Goal: Transaction & Acquisition: Purchase product/service

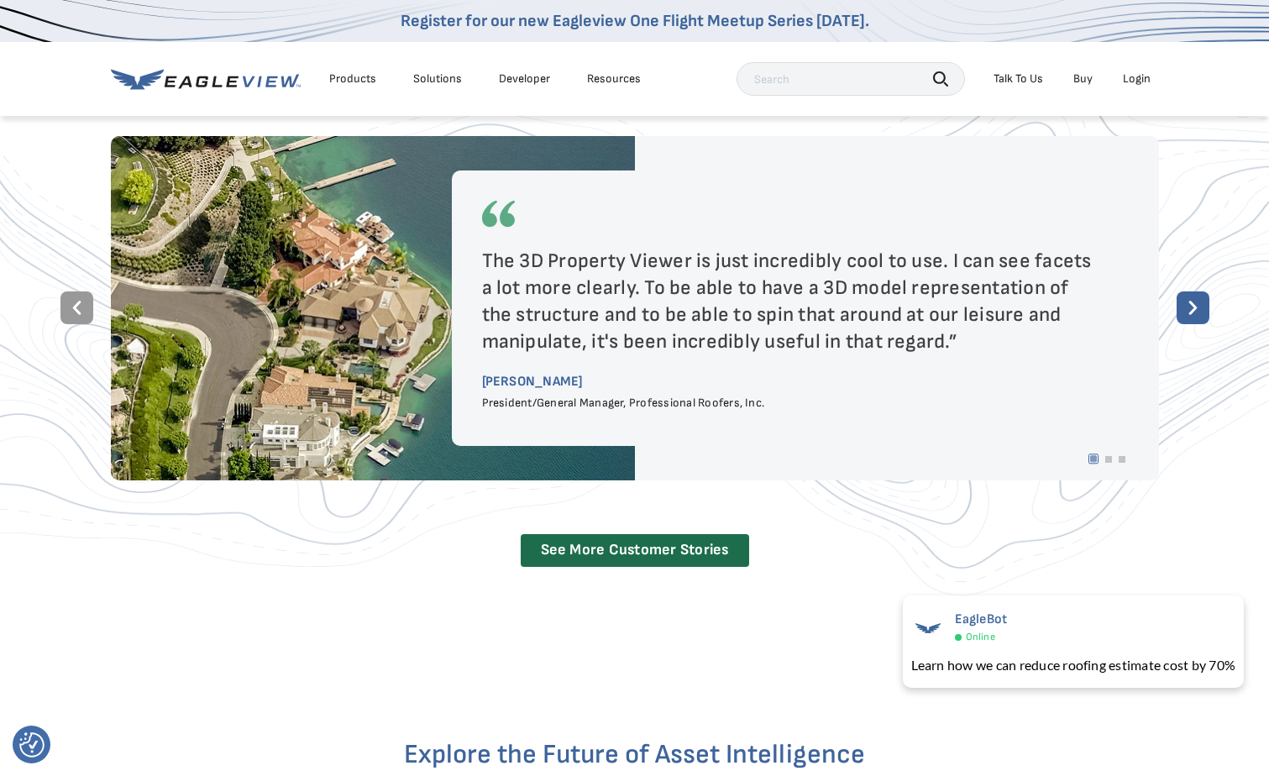
scroll to position [3024, 0]
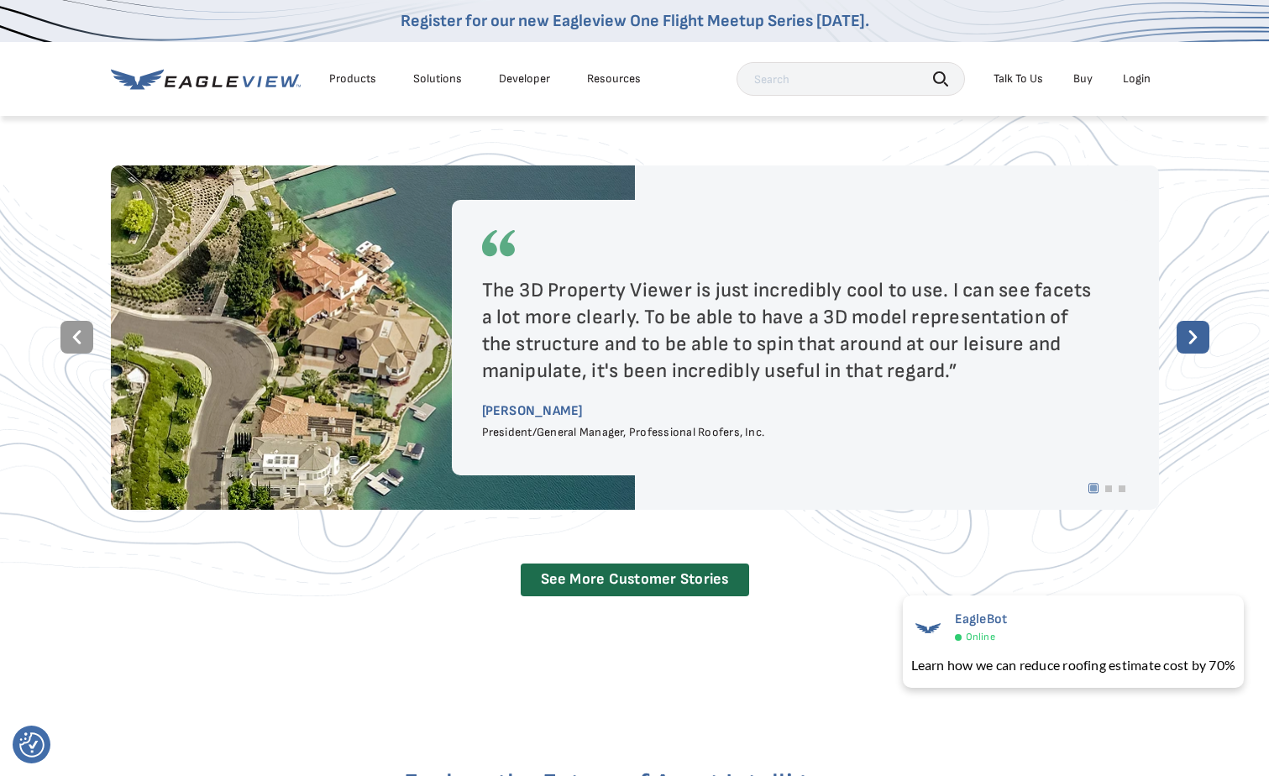
click at [1083, 76] on link "Buy" at bounding box center [1082, 78] width 19 height 15
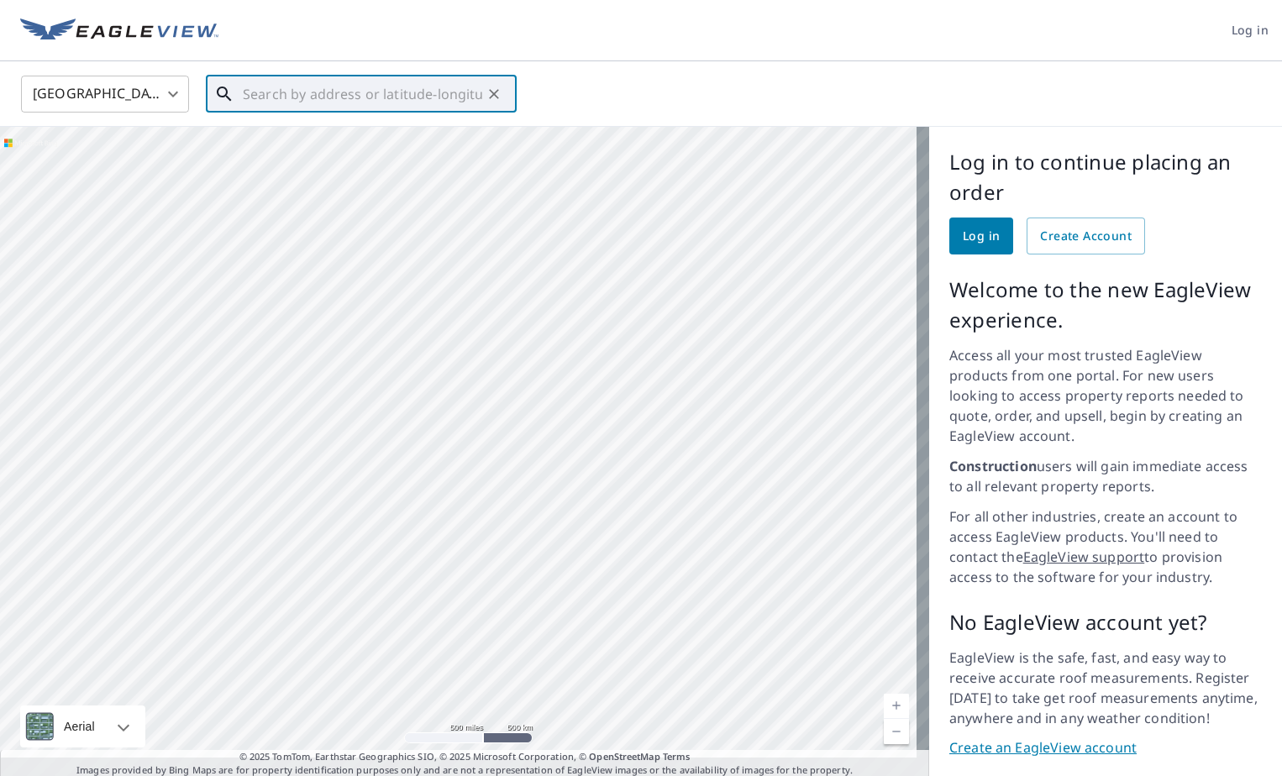
click at [391, 94] on input "text" at bounding box center [362, 94] width 239 height 47
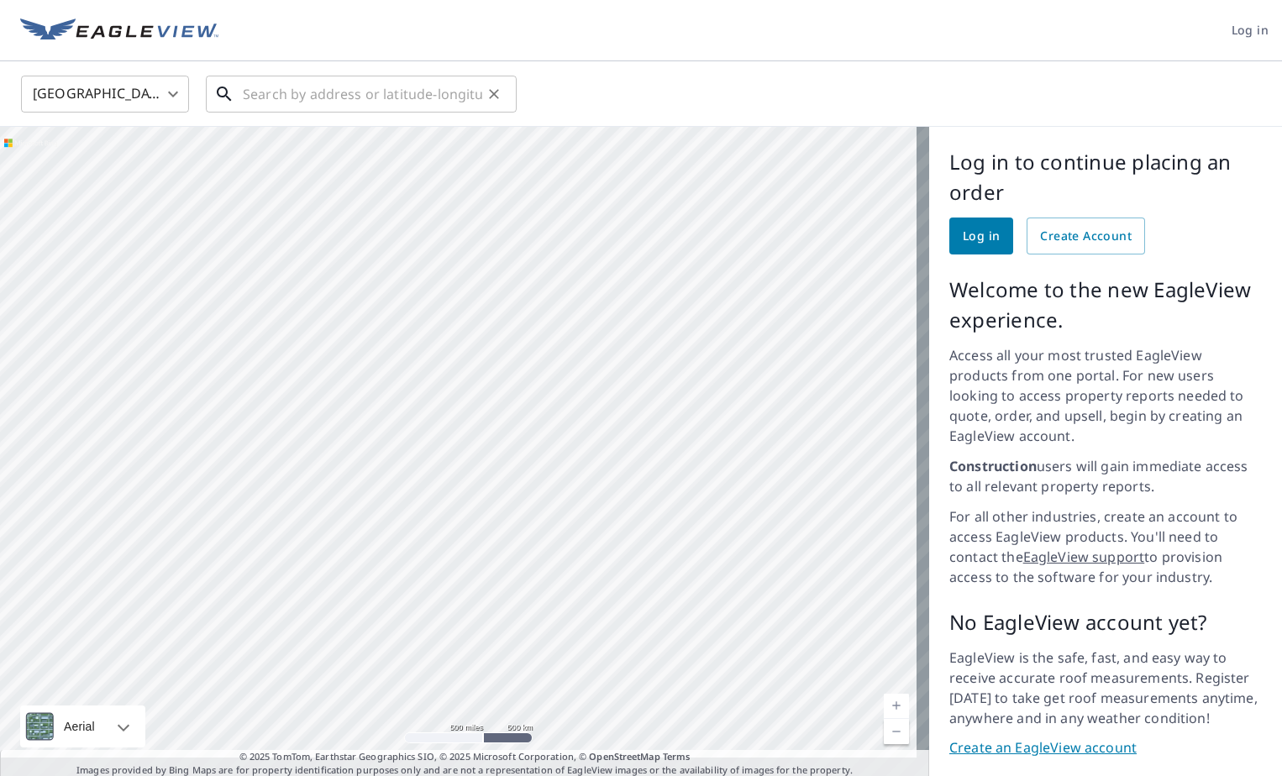
click at [249, 95] on input "text" at bounding box center [362, 94] width 239 height 47
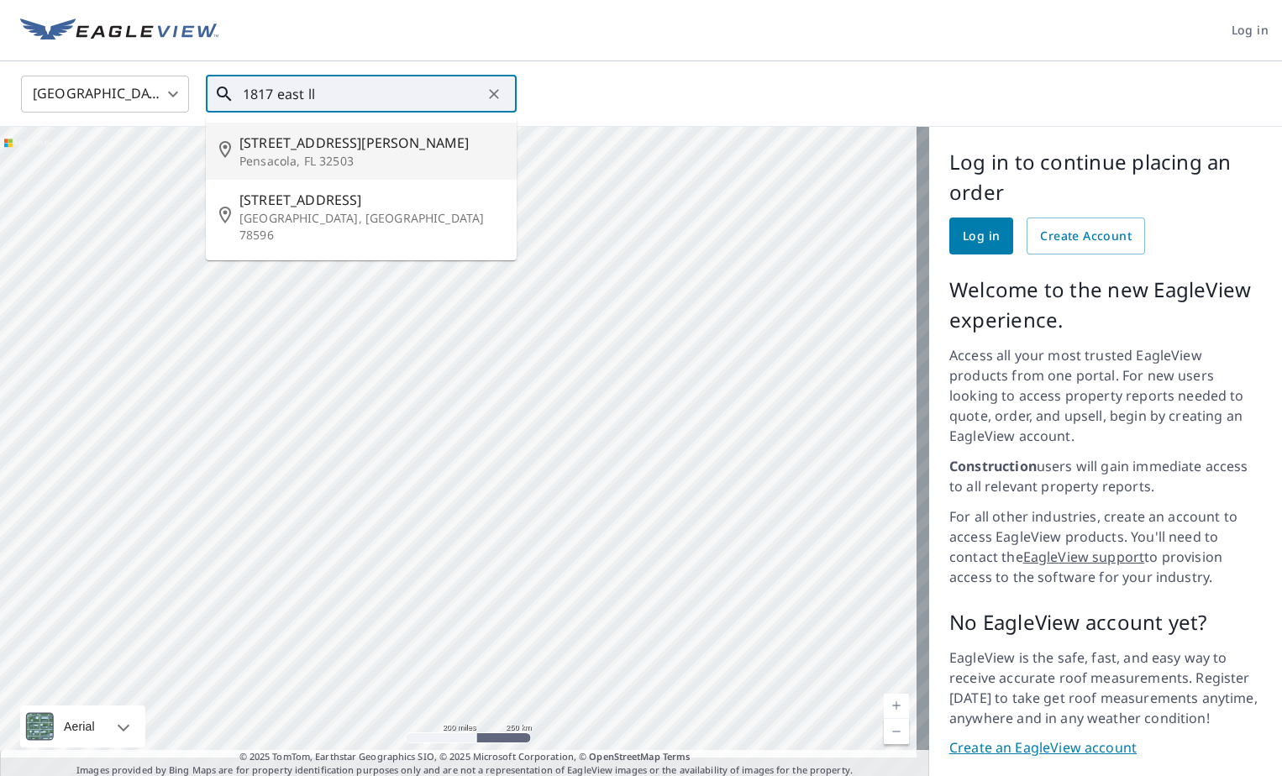
click at [318, 145] on span "1817 E Lloyd St" at bounding box center [371, 143] width 264 height 20
type input "1817 E Lloyd St Pensacola, FL 32503"
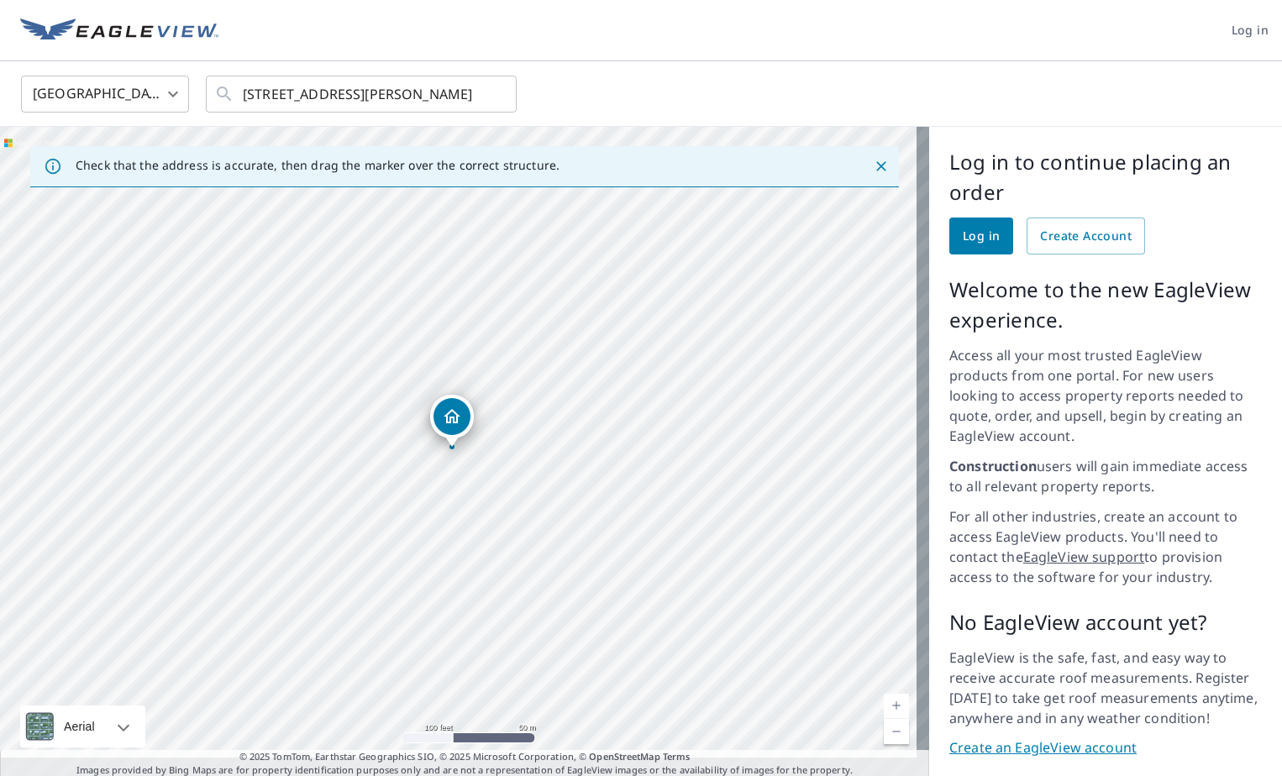
click at [455, 412] on icon "Dropped pin, building 1, Residential property, 1817 E Lloyd St Pensacola, FL 32…" at bounding box center [452, 417] width 20 height 20
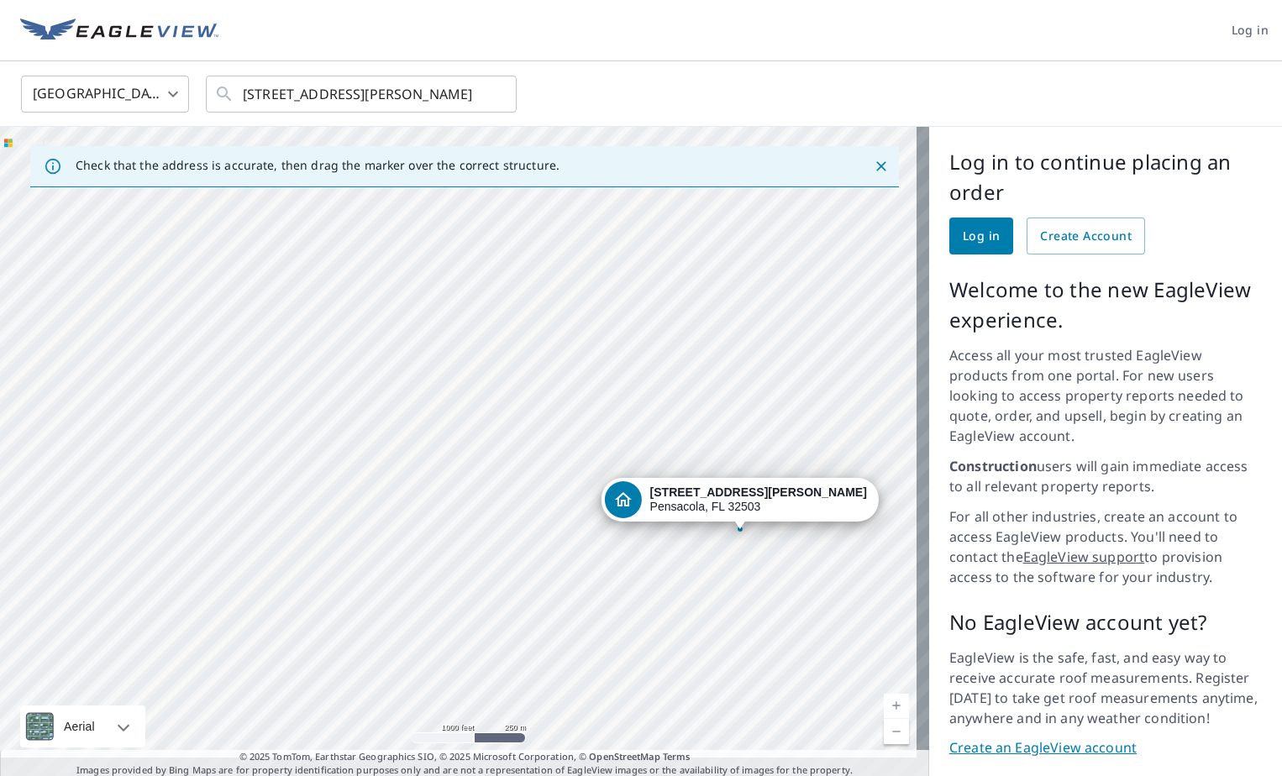
scroll to position [24, 0]
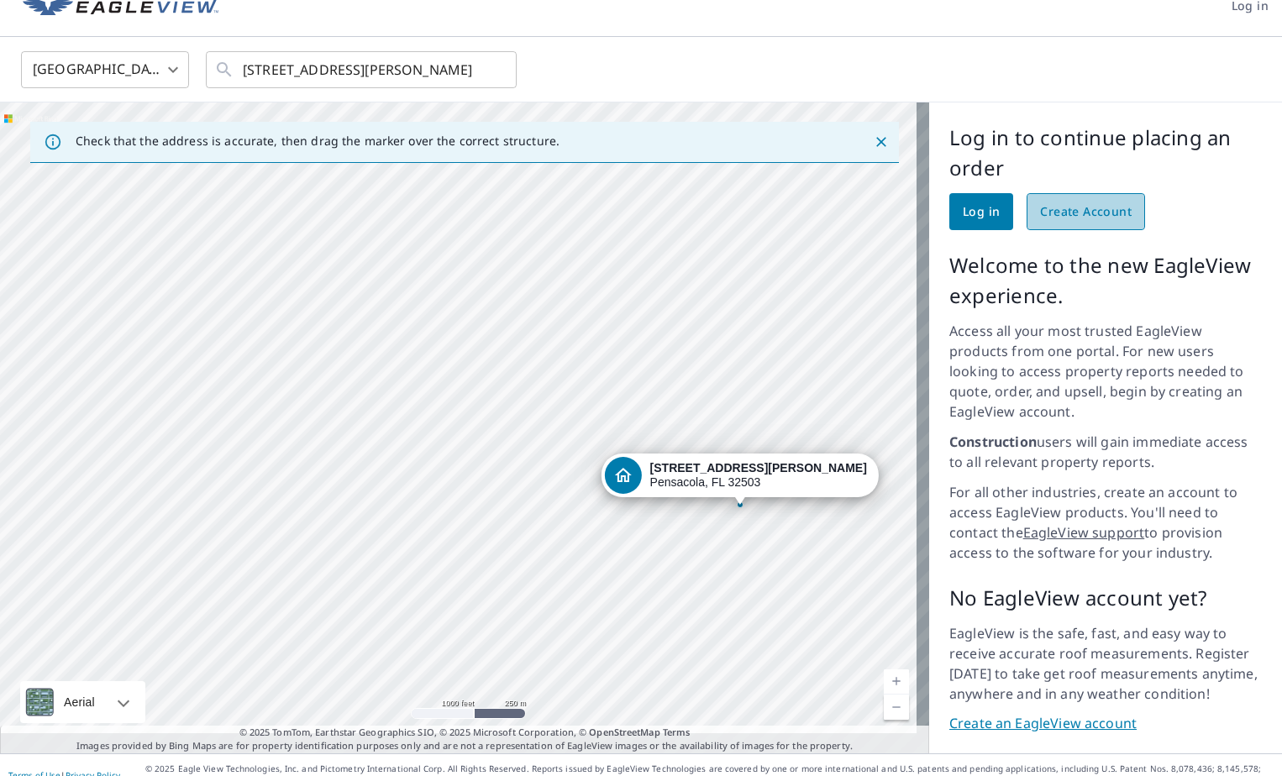
click at [1081, 223] on link "Create Account" at bounding box center [1085, 211] width 118 height 37
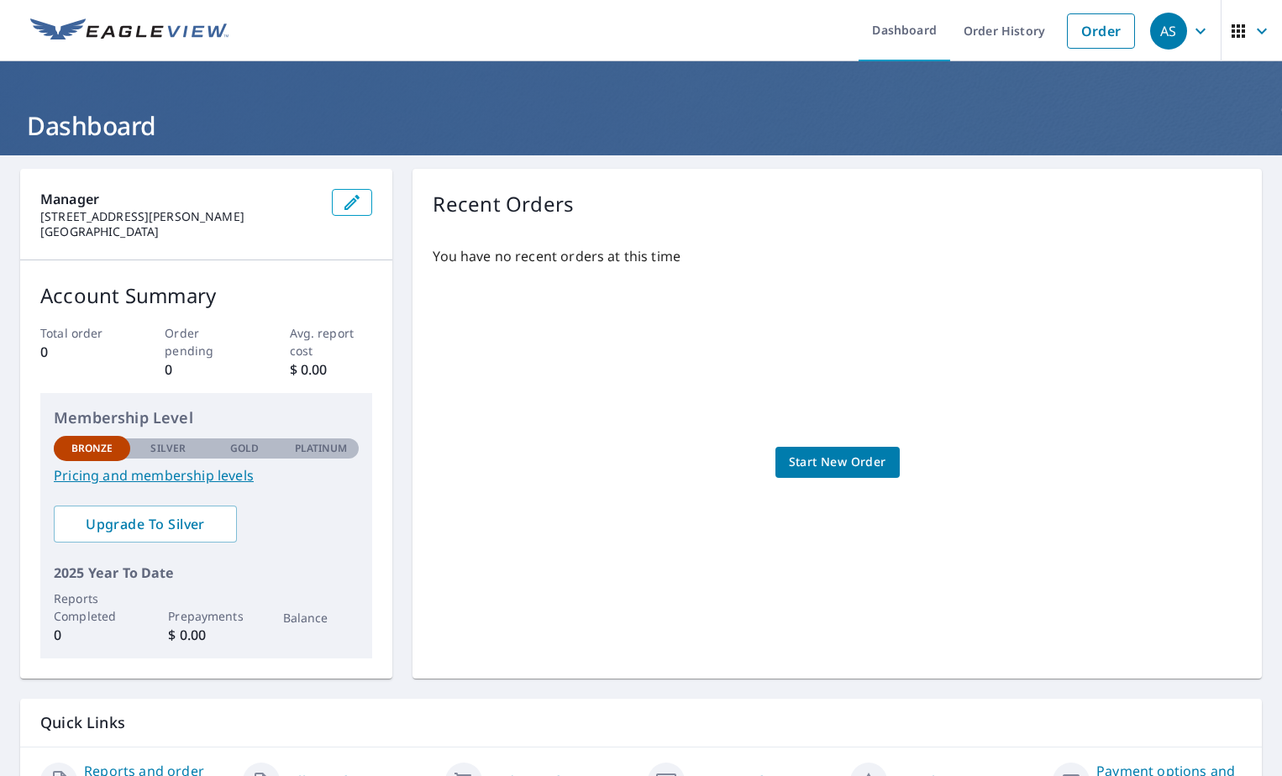
click at [825, 462] on span "Start New Order" at bounding box center [837, 462] width 97 height 21
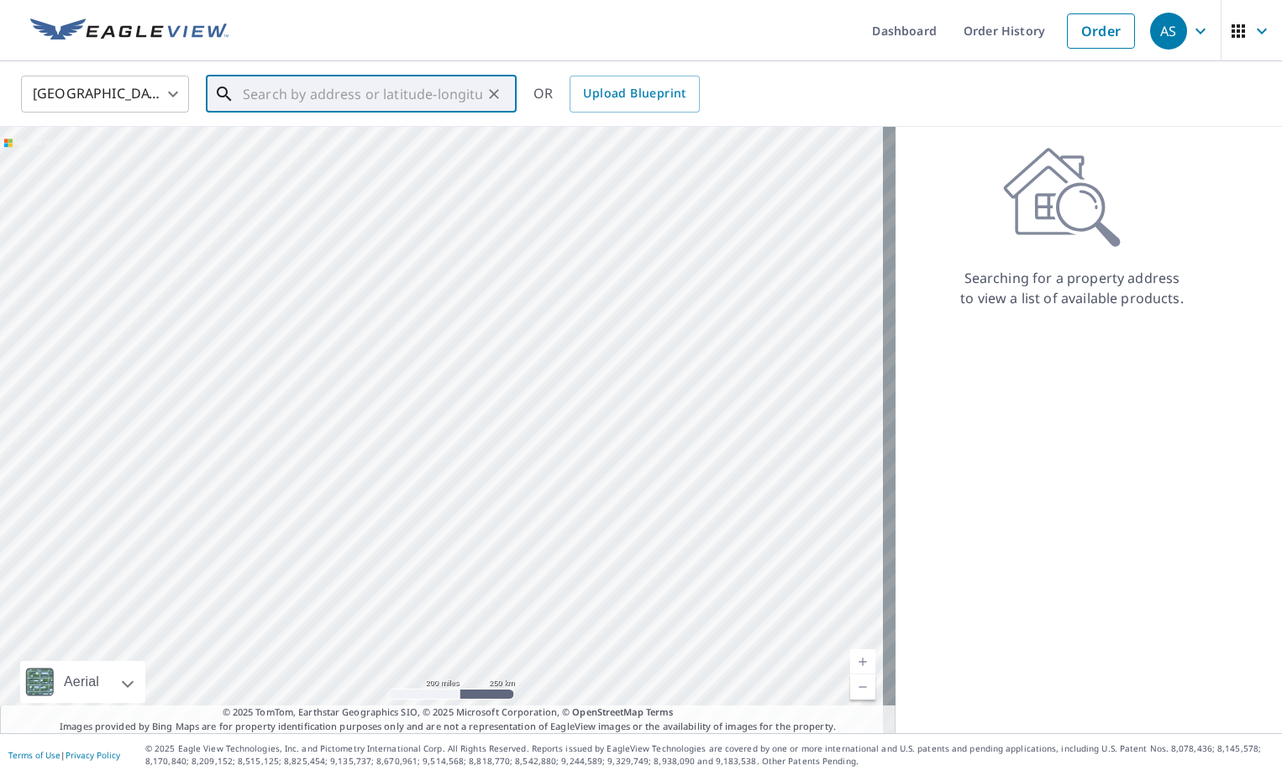
click at [277, 81] on input "text" at bounding box center [362, 94] width 239 height 47
click at [359, 140] on span "1817 E Lloyd St" at bounding box center [371, 143] width 264 height 20
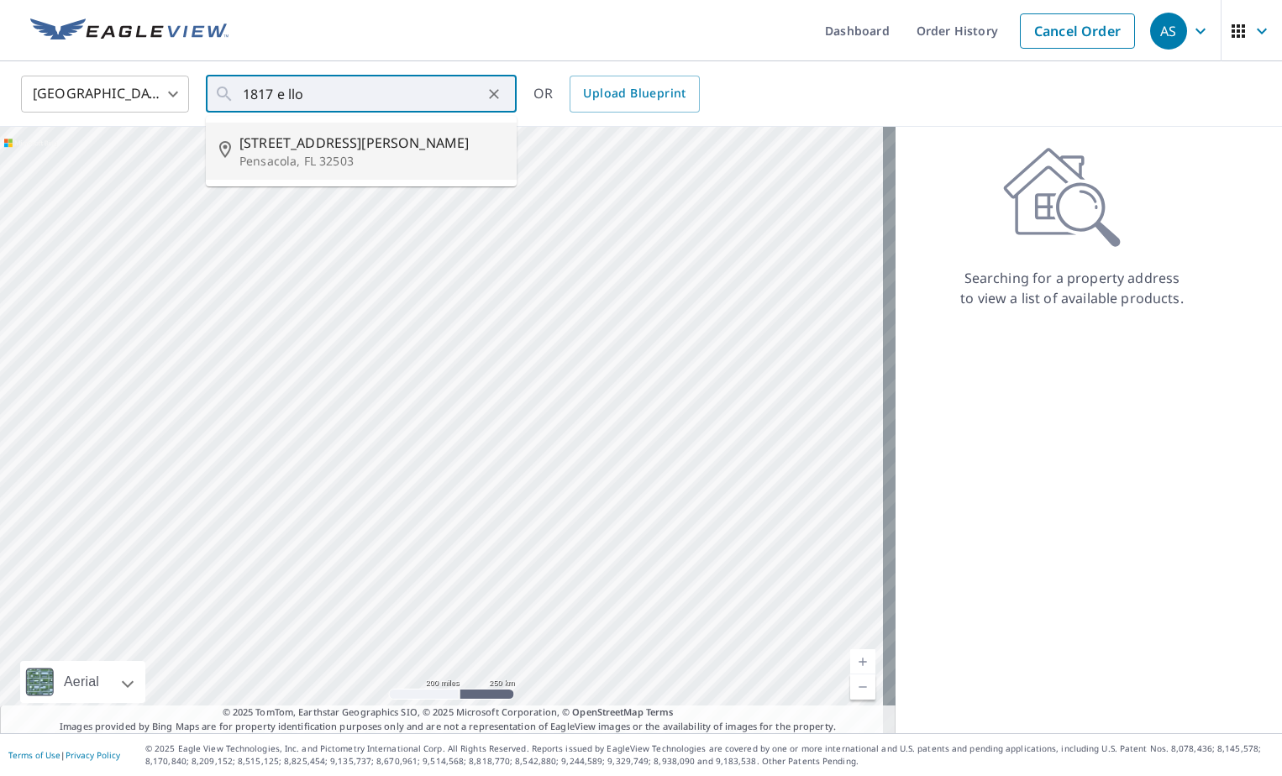
type input "1817 E Lloyd St Pensacola, FL 32503"
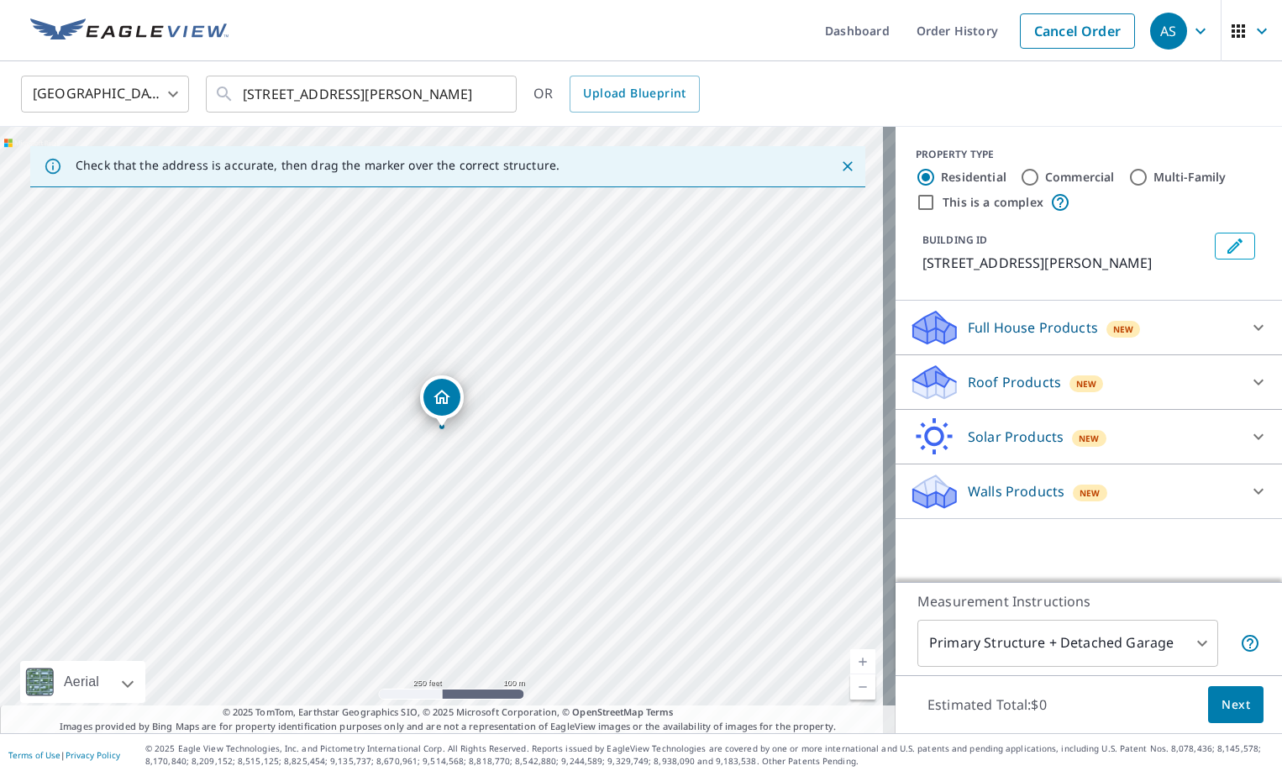
click at [1238, 380] on div at bounding box center [1258, 382] width 40 height 40
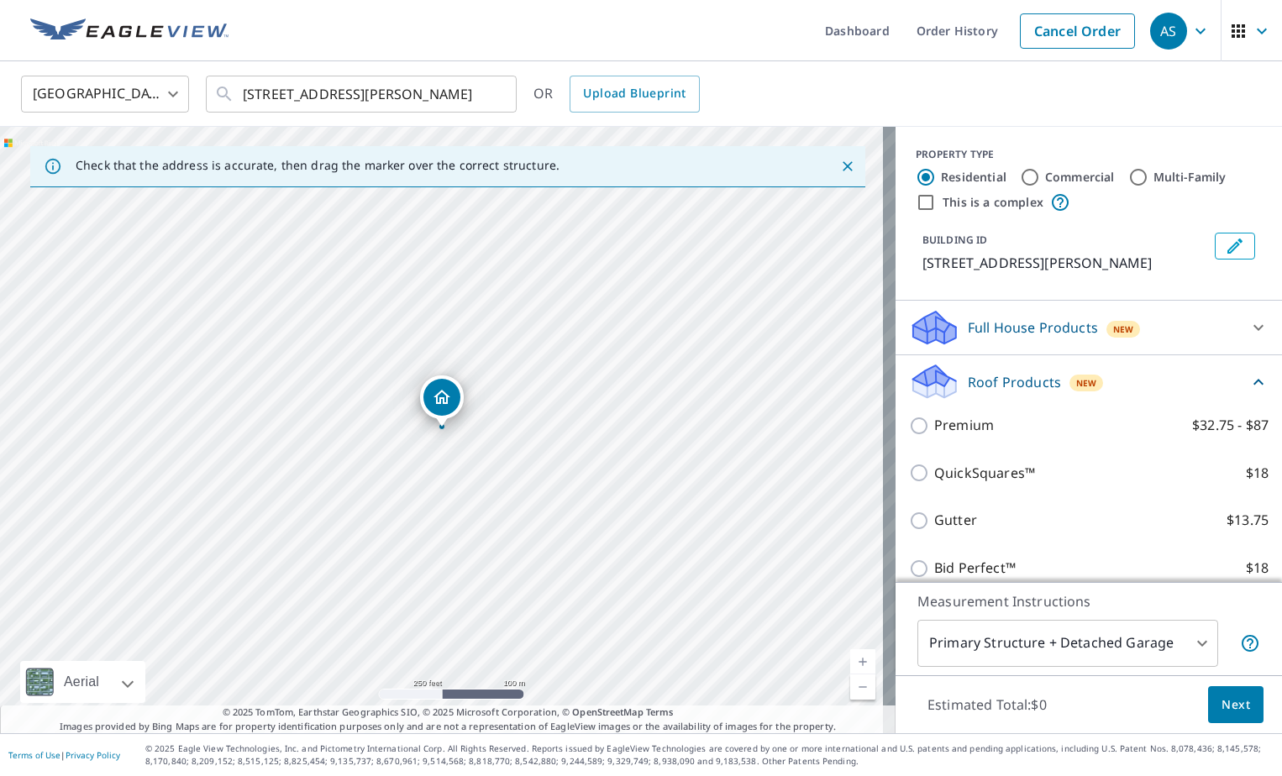
scroll to position [84, 0]
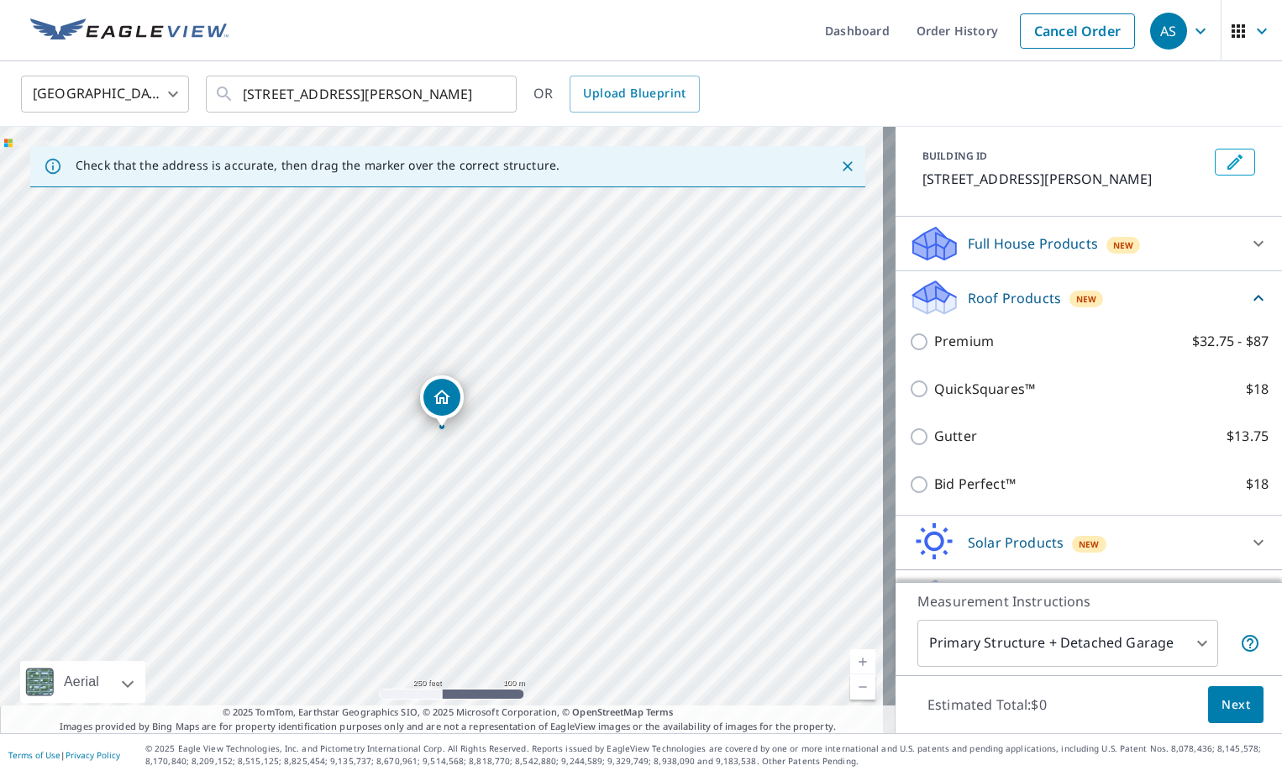
click at [921, 292] on icon at bounding box center [931, 291] width 37 height 21
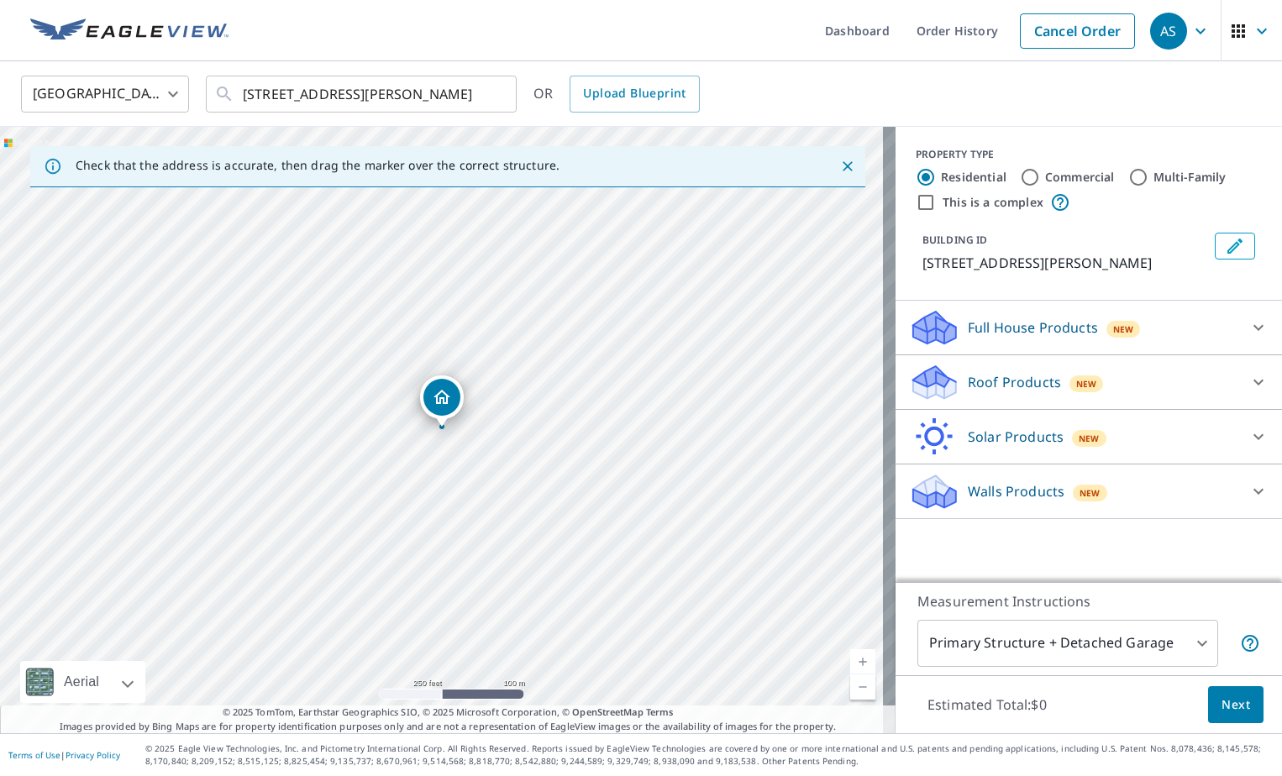
scroll to position [0, 0]
click at [935, 326] on icon at bounding box center [934, 322] width 43 height 21
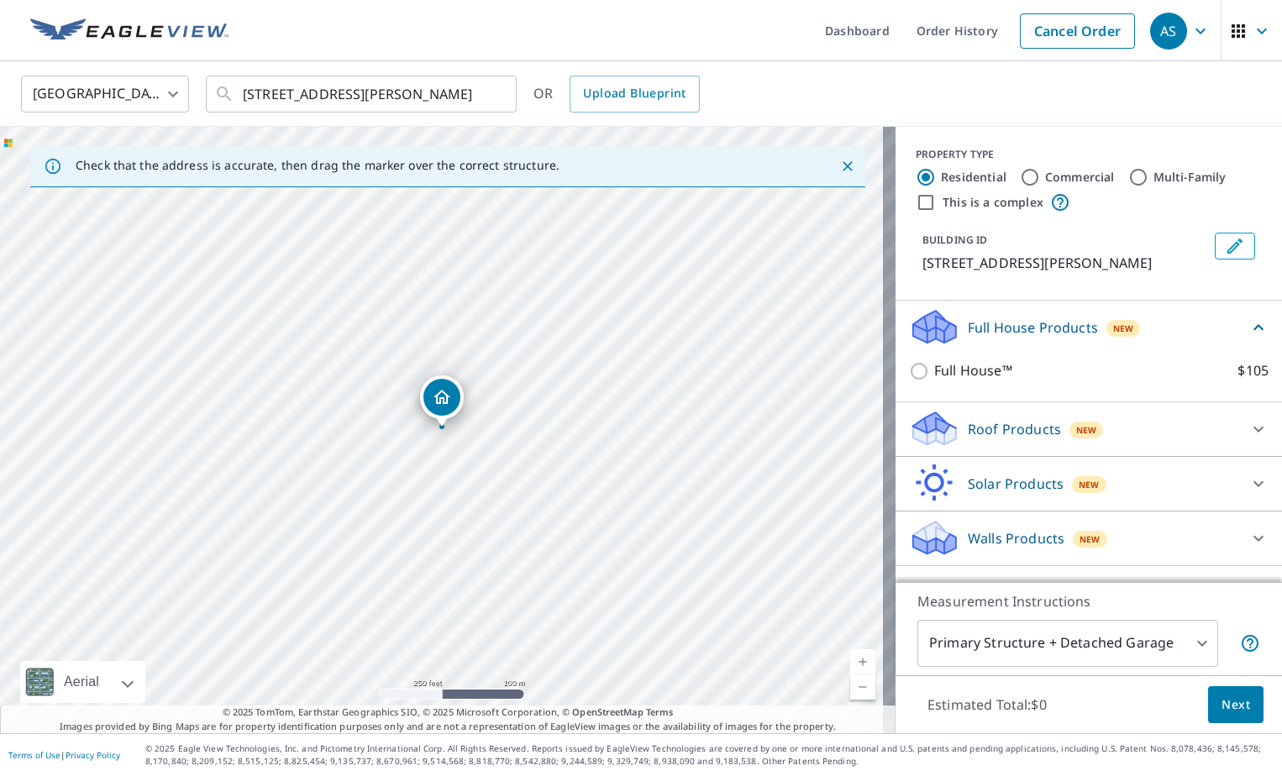
click at [954, 435] on div "Roof Products New" at bounding box center [1073, 428] width 329 height 39
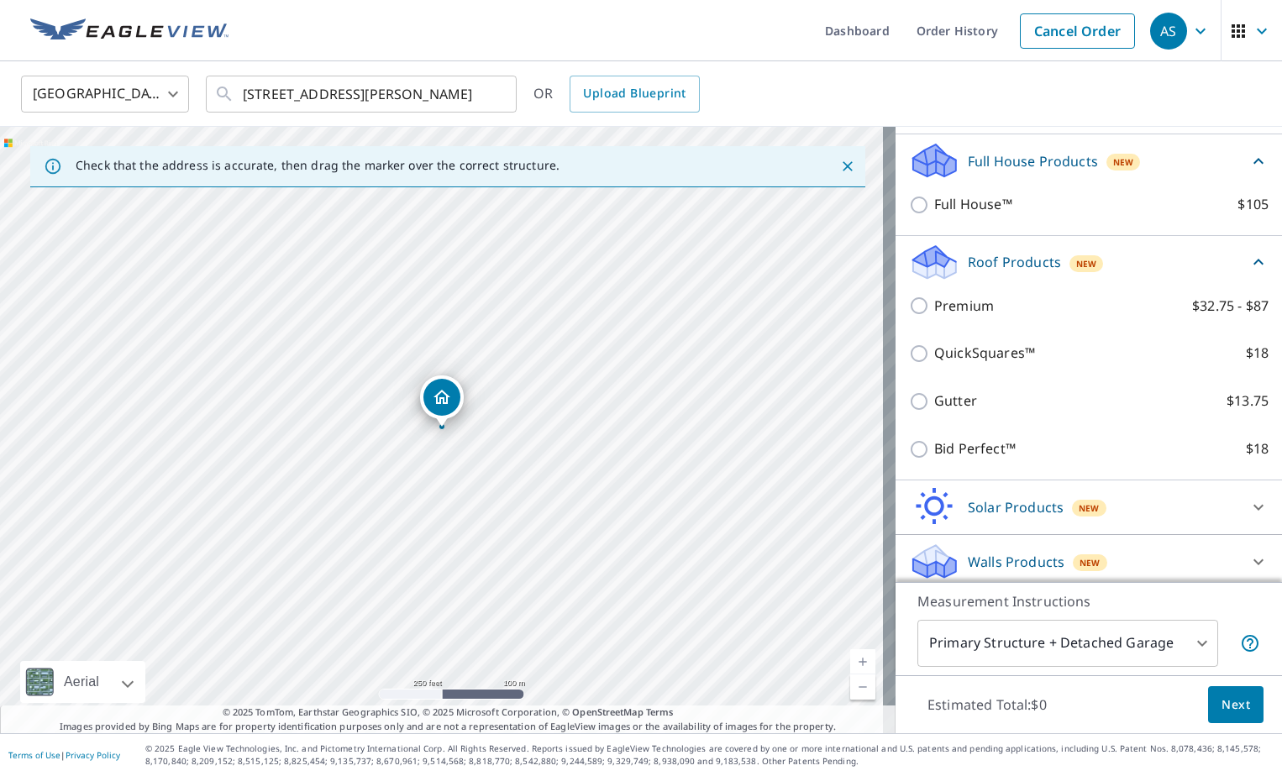
scroll to position [174, 0]
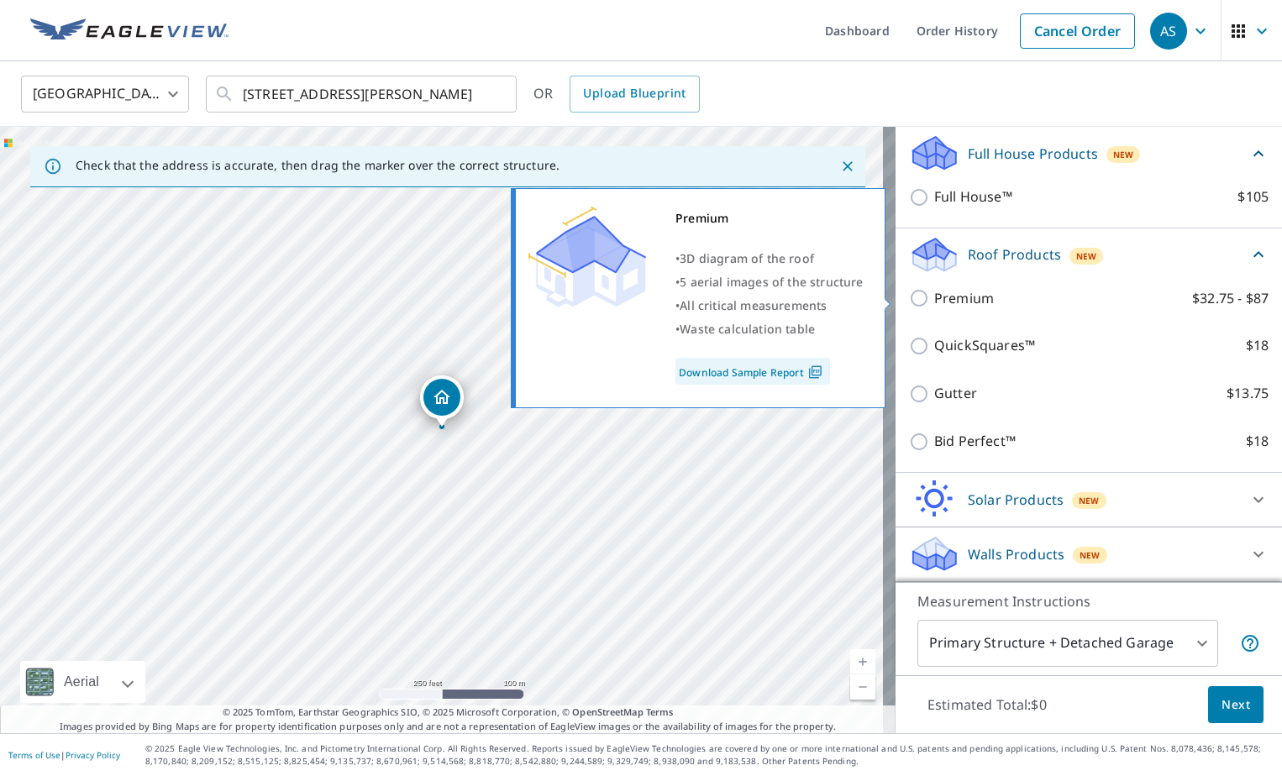
click at [909, 299] on input "Premium $32.75 - $87" at bounding box center [921, 298] width 25 height 20
checkbox input "true"
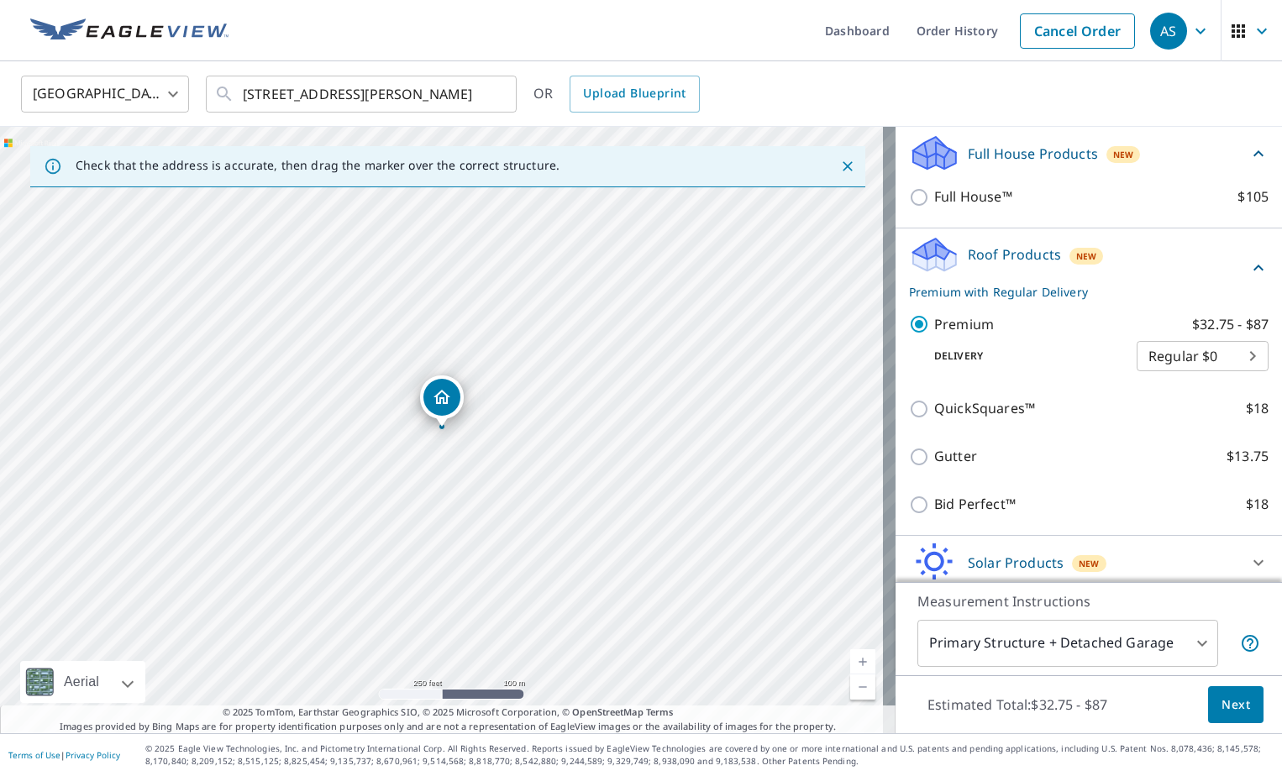
click at [1221, 360] on body "AS AS Dashboard Order History Cancel Order AS United States US ​ 1817 E Lloyd S…" at bounding box center [641, 388] width 1282 height 776
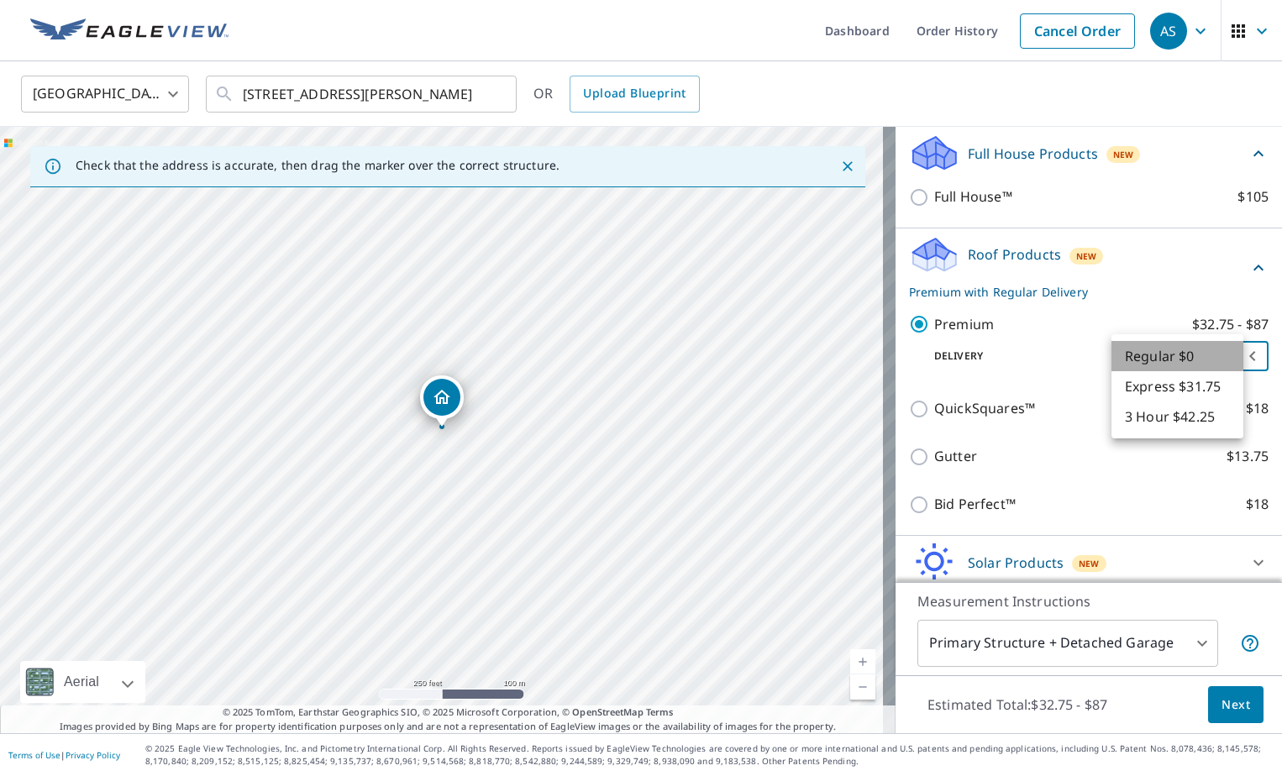
click at [1221, 360] on li "Regular $0" at bounding box center [1177, 356] width 132 height 30
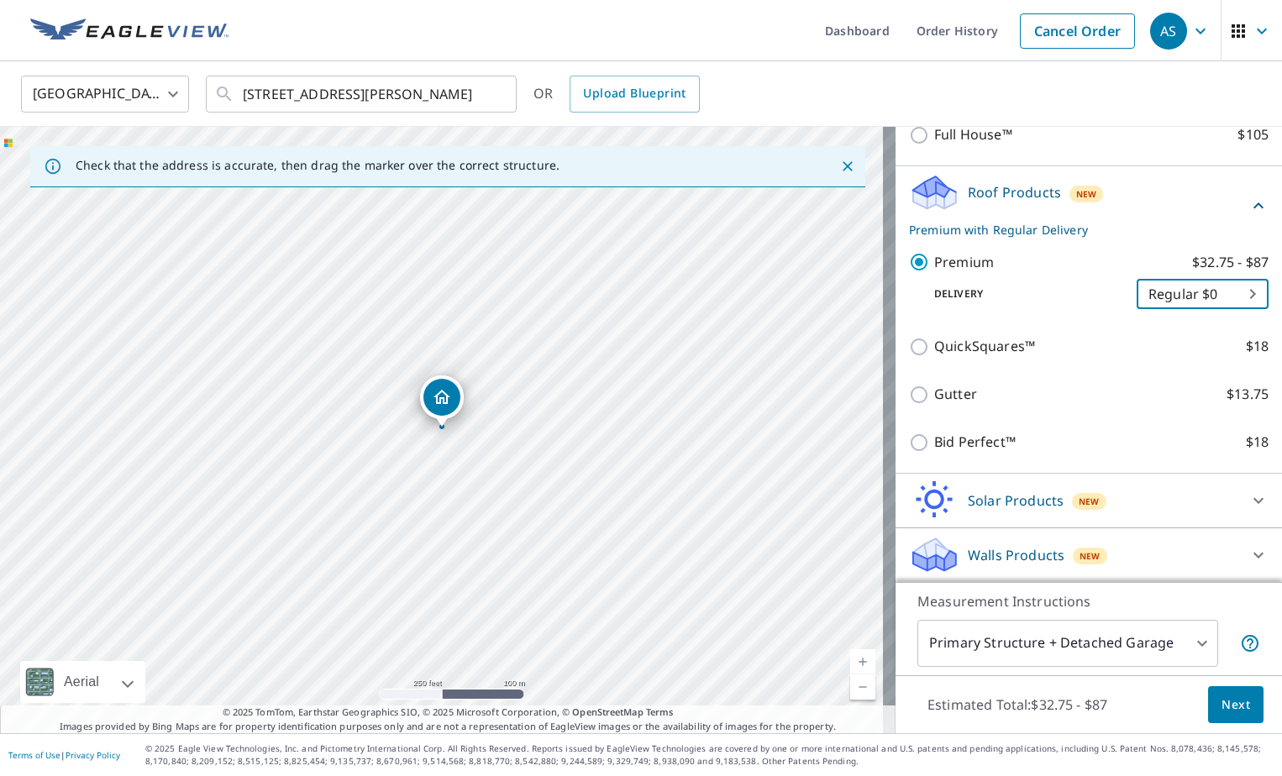
scroll to position [237, 0]
click at [1200, 298] on body "AS AS Dashboard Order History Cancel Order AS United States US ​ 1817 E Lloyd S…" at bounding box center [641, 388] width 1282 height 776
click at [1068, 288] on div at bounding box center [641, 388] width 1282 height 776
click at [1197, 297] on body "AS AS Dashboard Order History Cancel Order AS United States US ​ 1817 E Lloyd S…" at bounding box center [641, 388] width 1282 height 776
click at [1199, 295] on li "Regular $0" at bounding box center [1177, 293] width 132 height 30
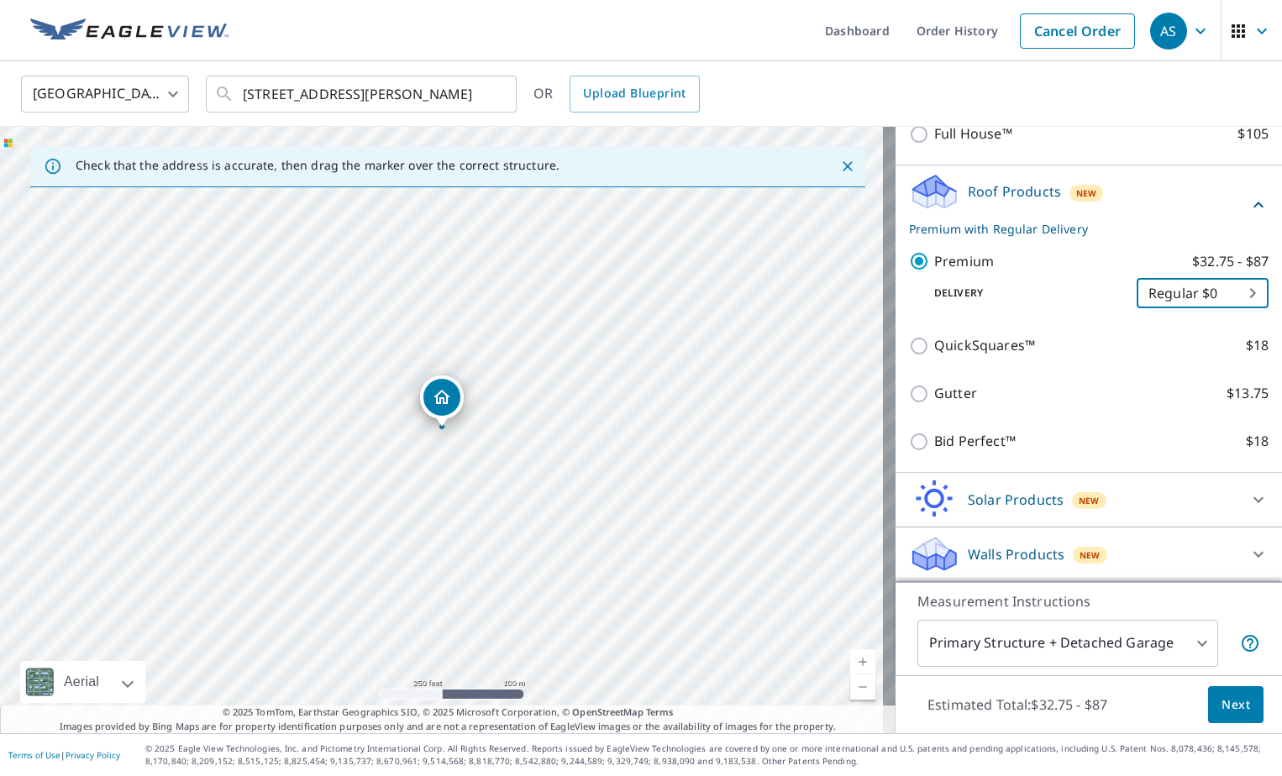
click at [1191, 638] on body "AS AS Dashboard Order History Cancel Order AS United States US ​ 1817 E Lloyd S…" at bounding box center [641, 388] width 1282 height 776
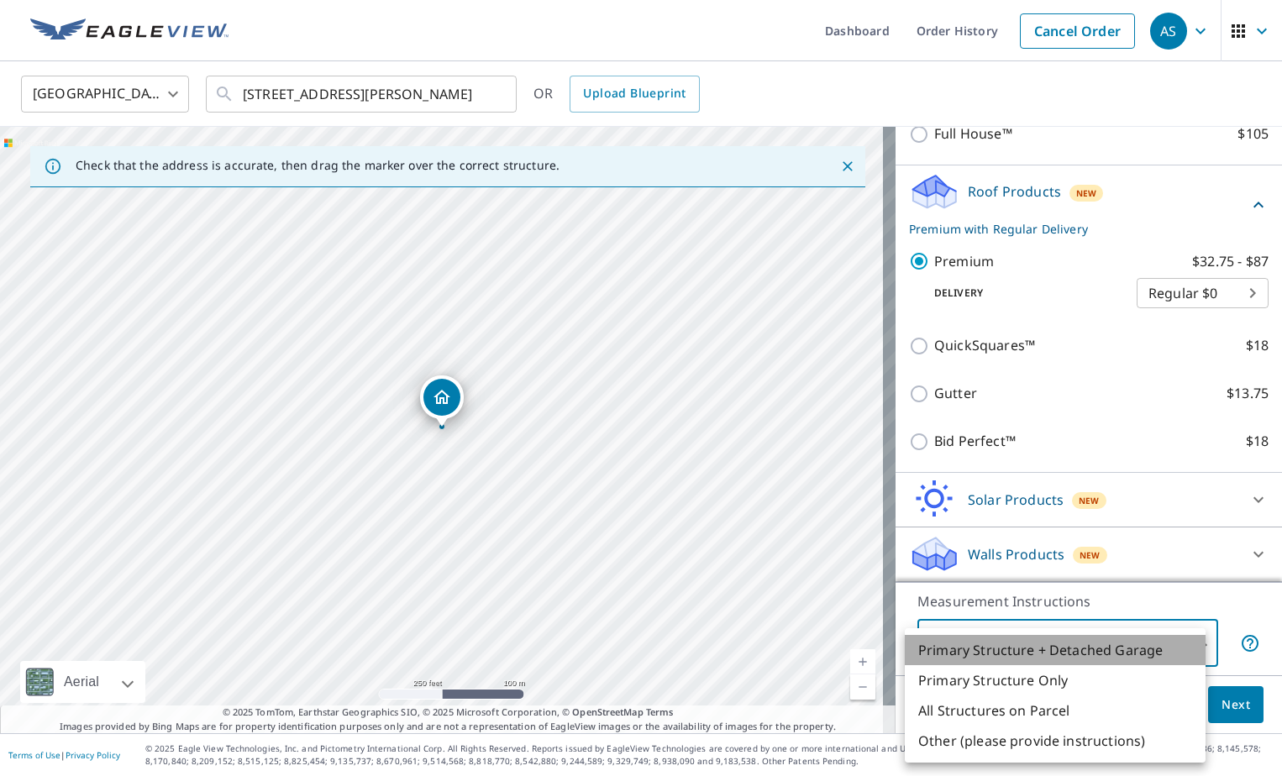
click at [1111, 651] on li "Primary Structure + Detached Garage" at bounding box center [1055, 650] width 301 height 30
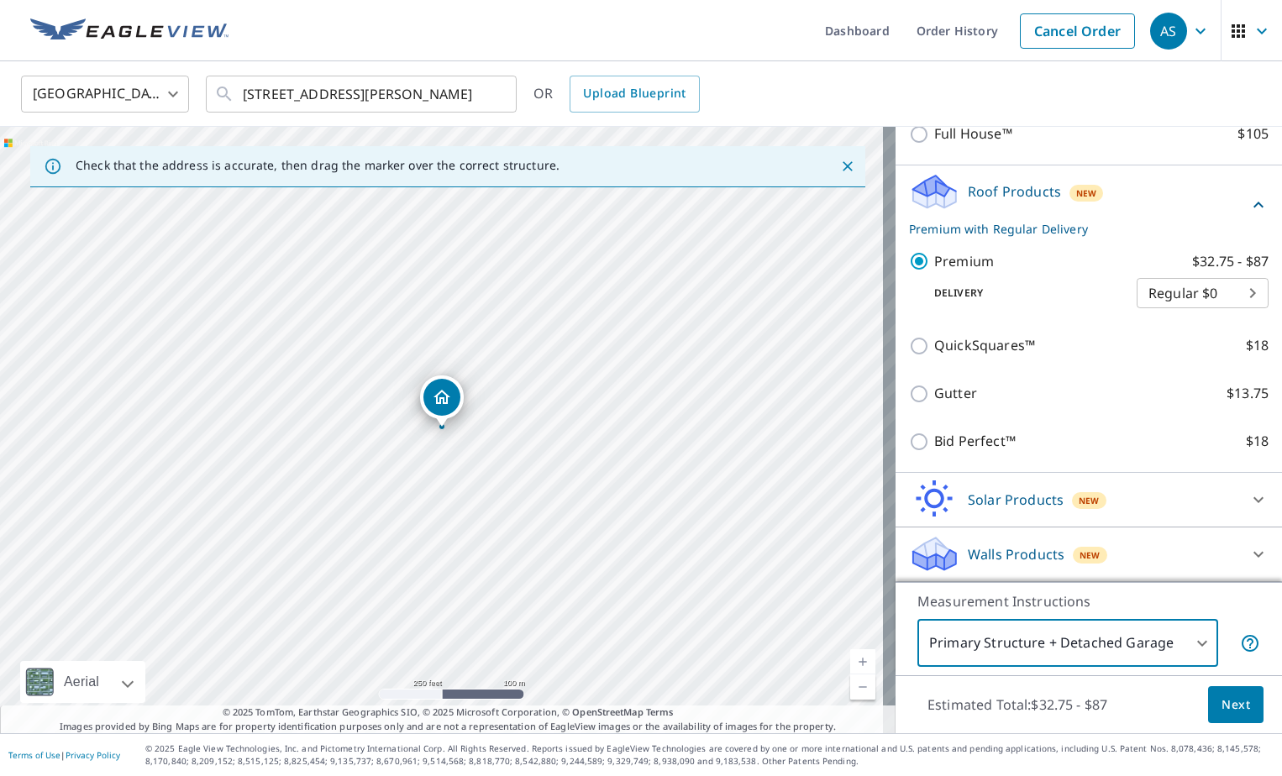
click at [1225, 697] on span "Next" at bounding box center [1235, 705] width 29 height 21
